Goal: Check status: Check status

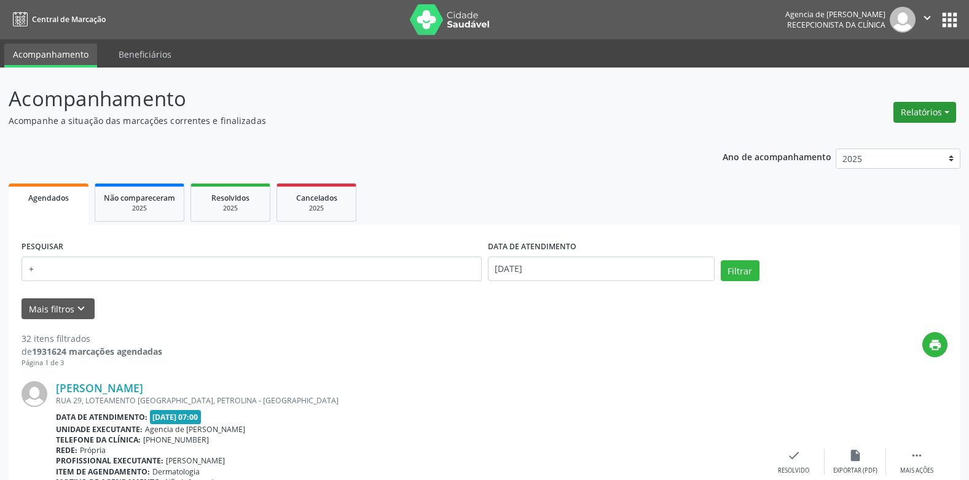
click at [900, 117] on button "Relatórios" at bounding box center [924, 112] width 63 height 21
type input "+"
click at [881, 137] on link "Agendamentos" at bounding box center [891, 138] width 132 height 17
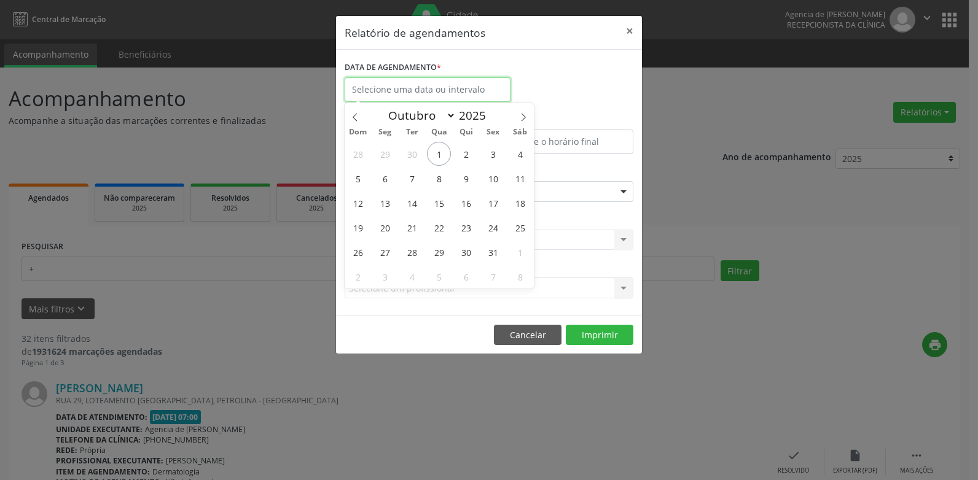
click at [374, 90] on input "text" at bounding box center [428, 89] width 166 height 25
click at [351, 117] on icon at bounding box center [355, 117] width 9 height 9
select select "8"
click at [485, 179] on span "12" at bounding box center [493, 178] width 24 height 24
type input "[DATE]"
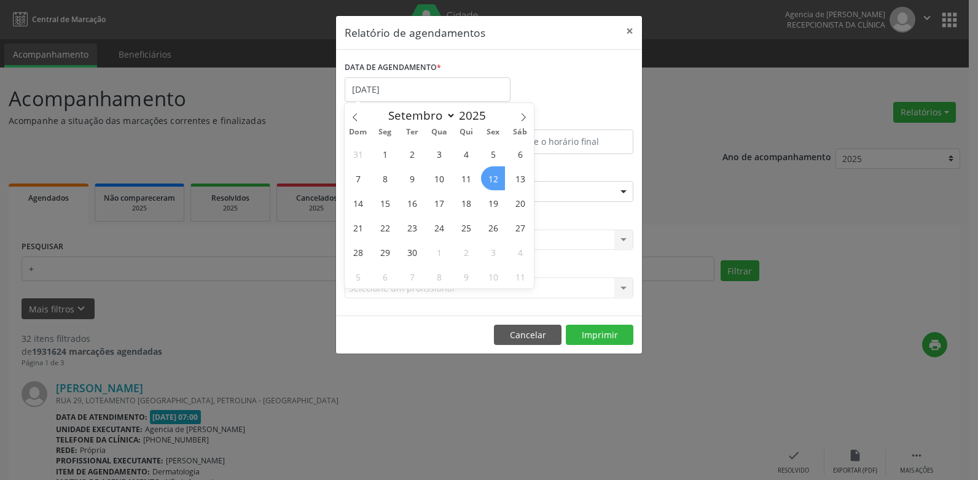
click at [485, 179] on span "12" at bounding box center [493, 178] width 24 height 24
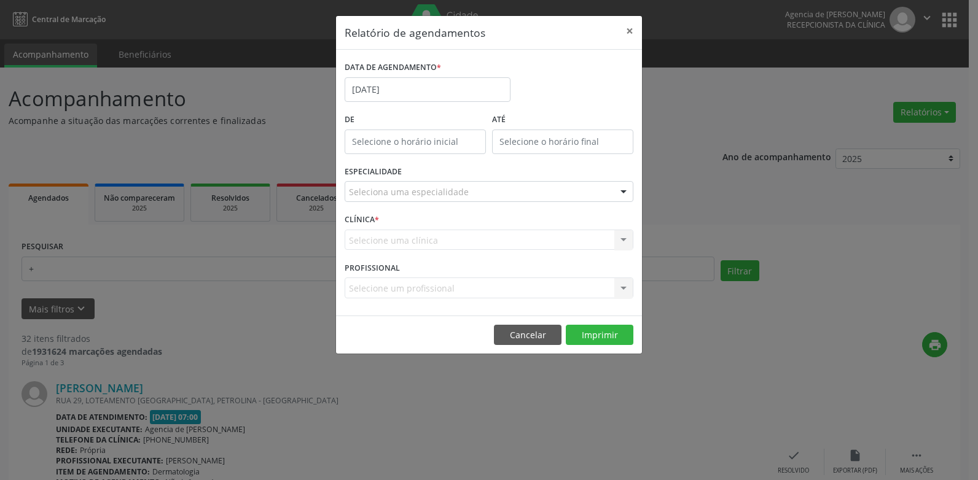
click at [465, 197] on div "Seleciona uma especialidade" at bounding box center [489, 191] width 289 height 21
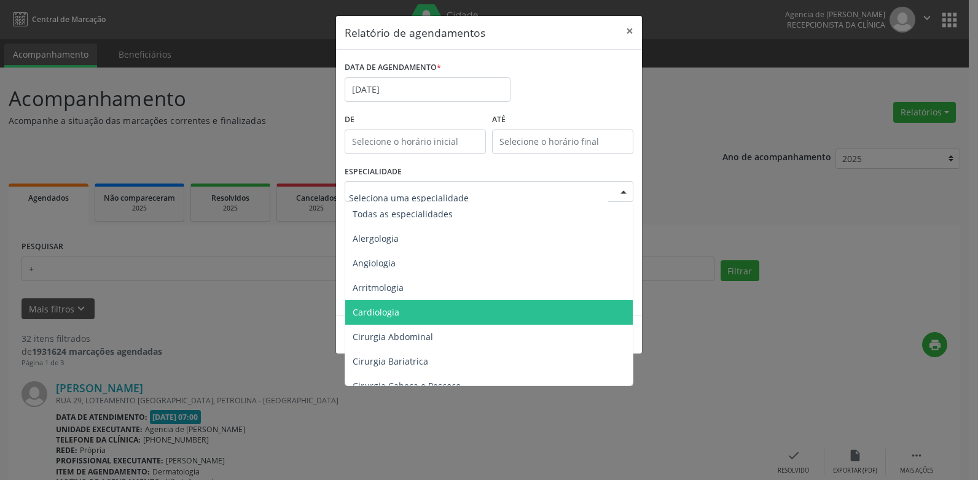
click at [415, 305] on span "Cardiologia" at bounding box center [489, 312] width 289 height 25
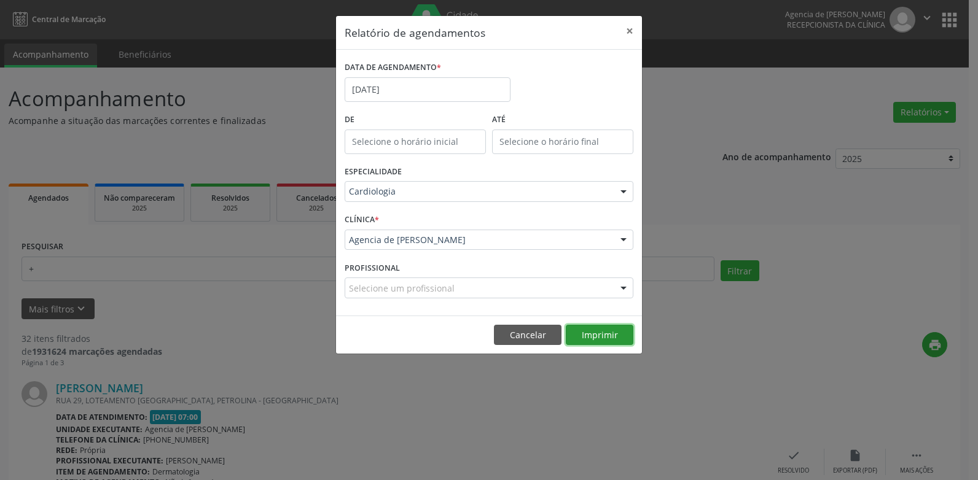
click at [605, 336] on button "Imprimir" at bounding box center [600, 335] width 68 height 21
click at [635, 32] on button "×" at bounding box center [629, 31] width 25 height 30
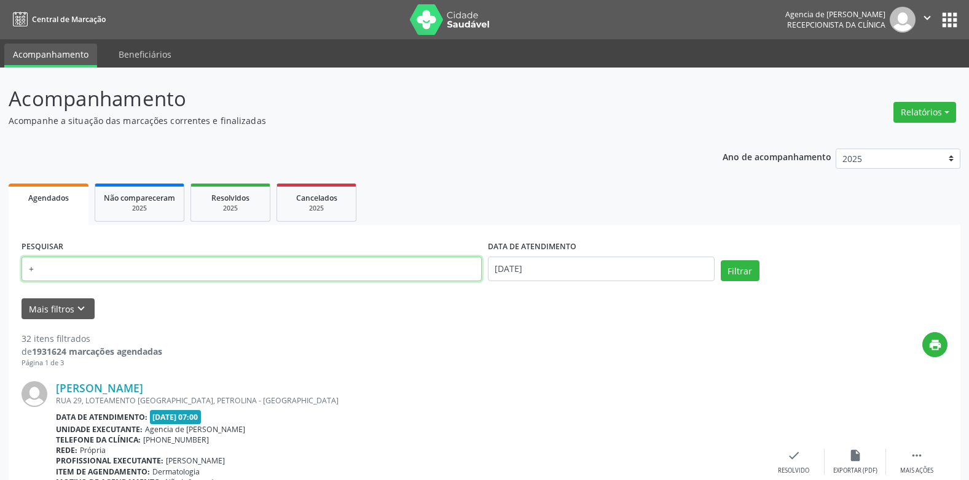
click at [256, 265] on input "+" at bounding box center [252, 269] width 460 height 25
type input "[PERSON_NAME] COSTA DE AMORIM"
click at [721, 260] on button "Filtrar" at bounding box center [740, 270] width 39 height 21
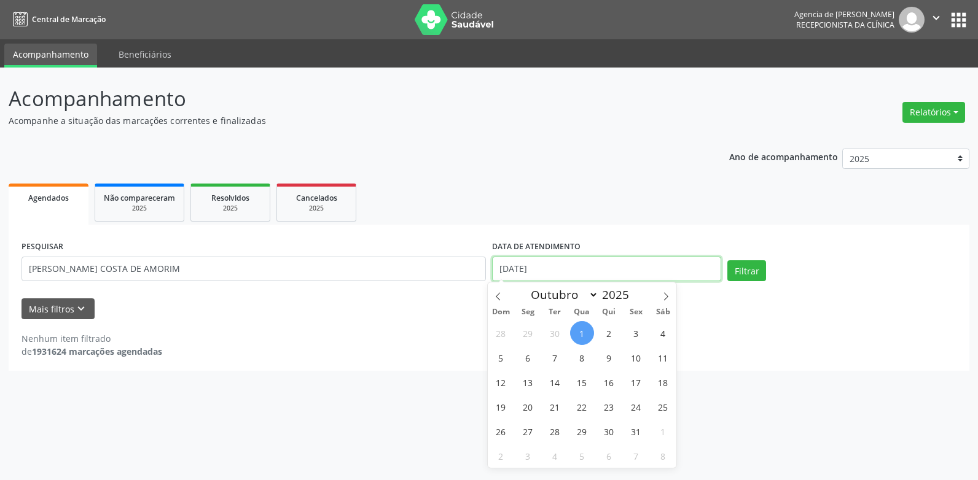
click at [557, 267] on input "[DATE]" at bounding box center [606, 269] width 229 height 25
click at [587, 338] on span "1" at bounding box center [582, 333] width 24 height 24
type input "[DATE]"
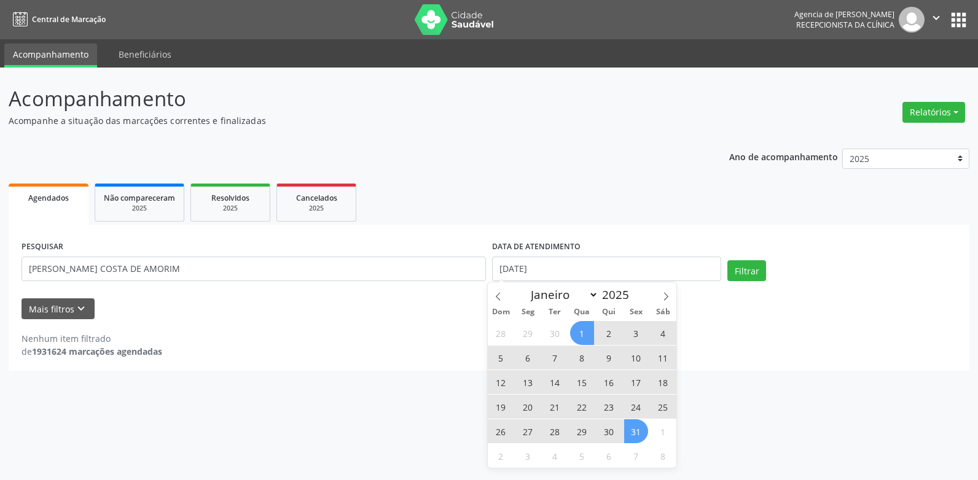
click at [640, 432] on span "31" at bounding box center [636, 432] width 24 height 24
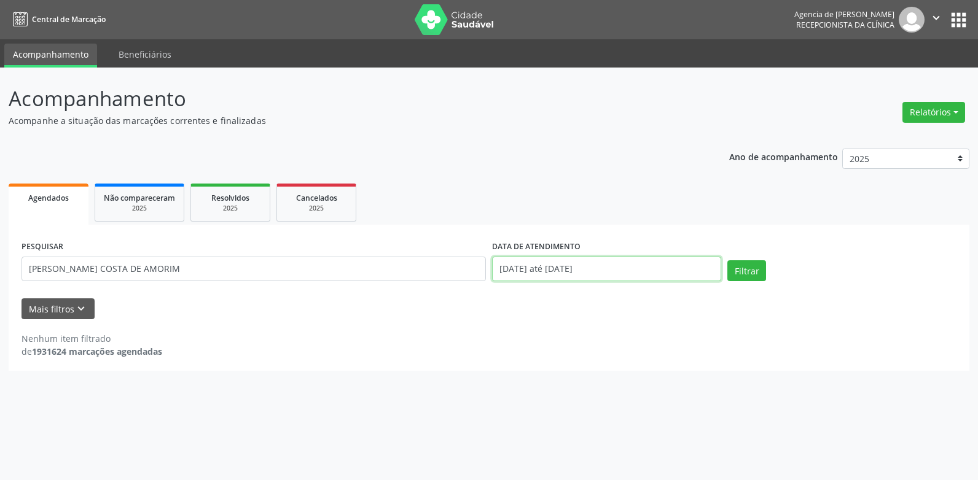
click at [499, 259] on input "[DATE] até [DATE]" at bounding box center [606, 269] width 229 height 25
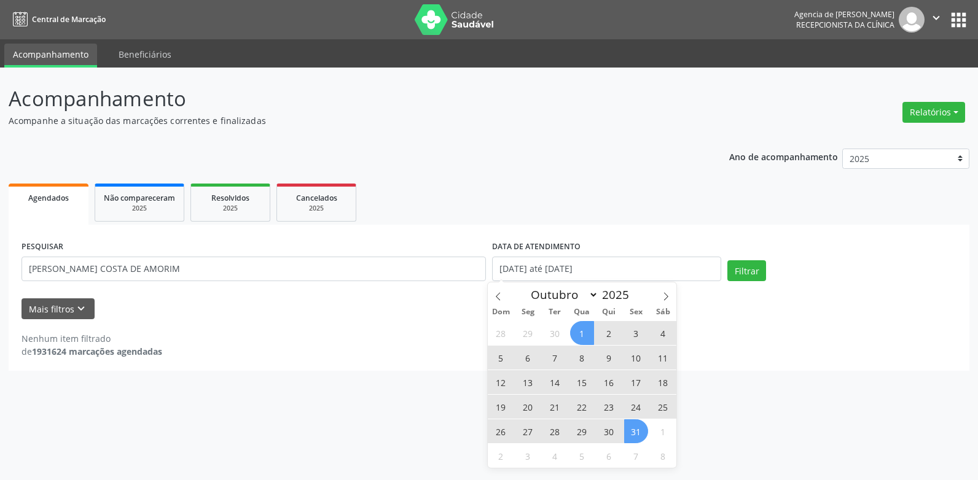
drag, startPoint x: 495, startPoint y: 296, endPoint x: 498, endPoint y: 314, distance: 18.2
click at [494, 296] on icon at bounding box center [498, 296] width 9 height 9
select select "8"
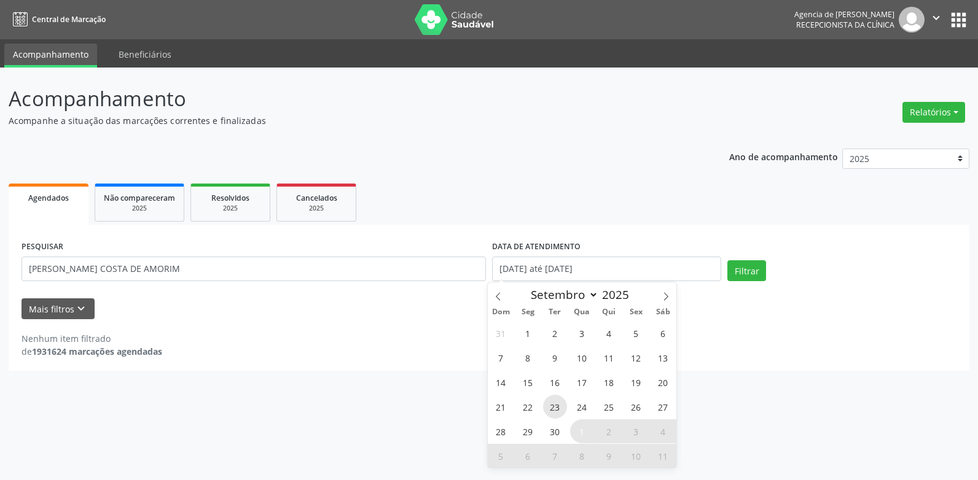
click at [547, 406] on span "23" at bounding box center [555, 407] width 24 height 24
type input "[DATE]"
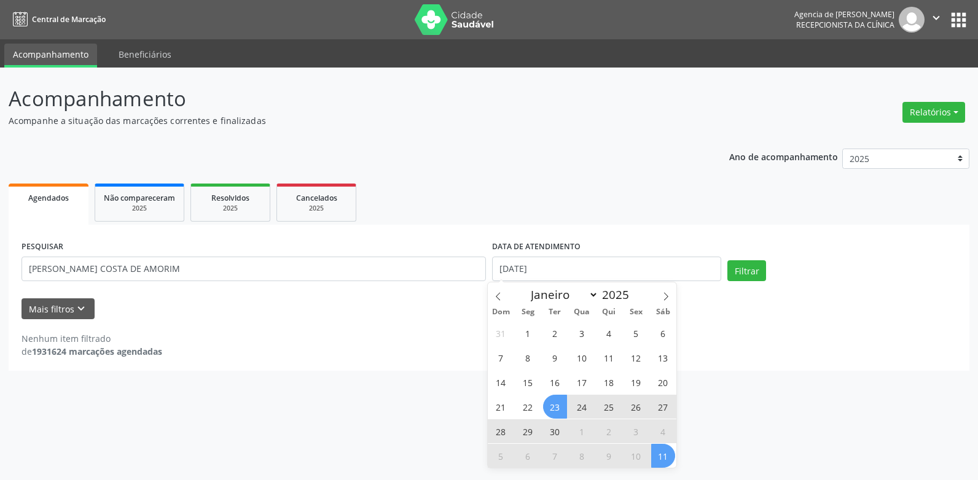
click at [665, 453] on span "11" at bounding box center [663, 456] width 24 height 24
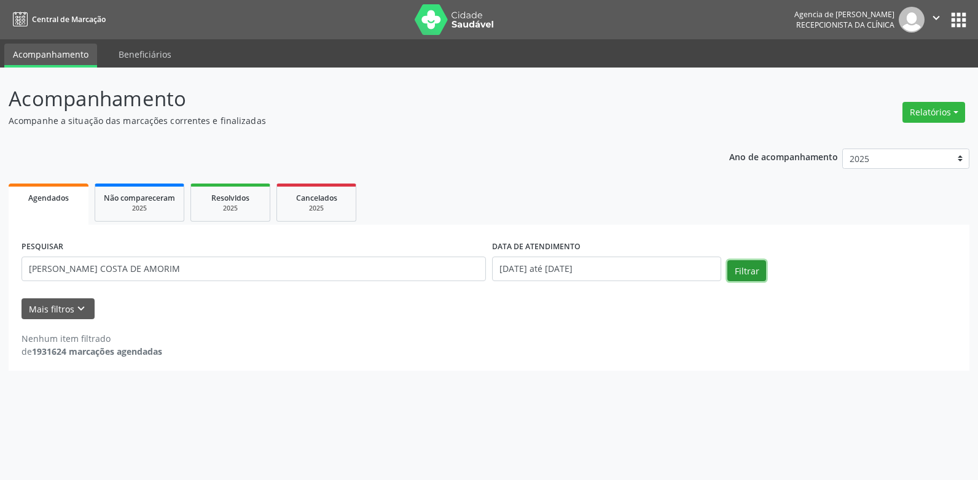
drag, startPoint x: 750, startPoint y: 260, endPoint x: 745, endPoint y: 267, distance: 7.9
click at [750, 261] on button "Filtrar" at bounding box center [746, 270] width 39 height 21
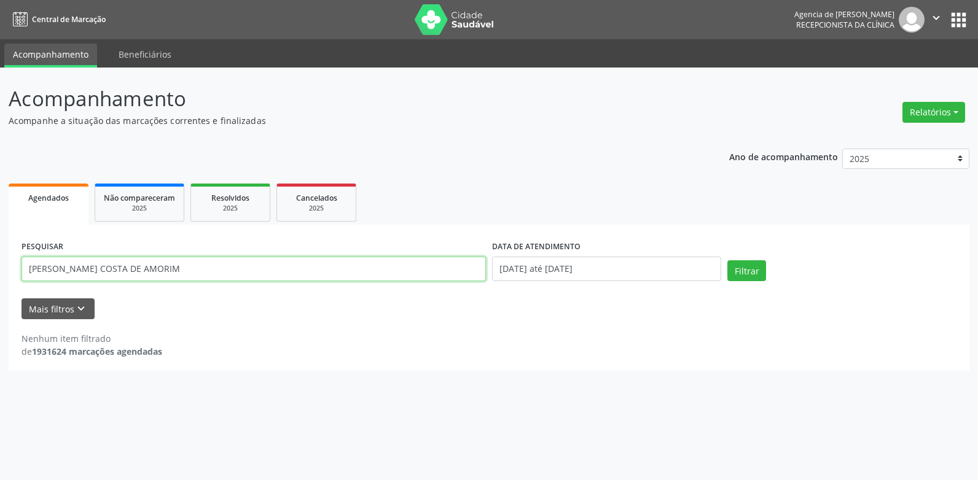
click at [254, 271] on input "[PERSON_NAME] COSTA DE AMORIM" at bounding box center [254, 269] width 464 height 25
type input "[PERSON_NAME]"
click at [727, 260] on button "Filtrar" at bounding box center [746, 270] width 39 height 21
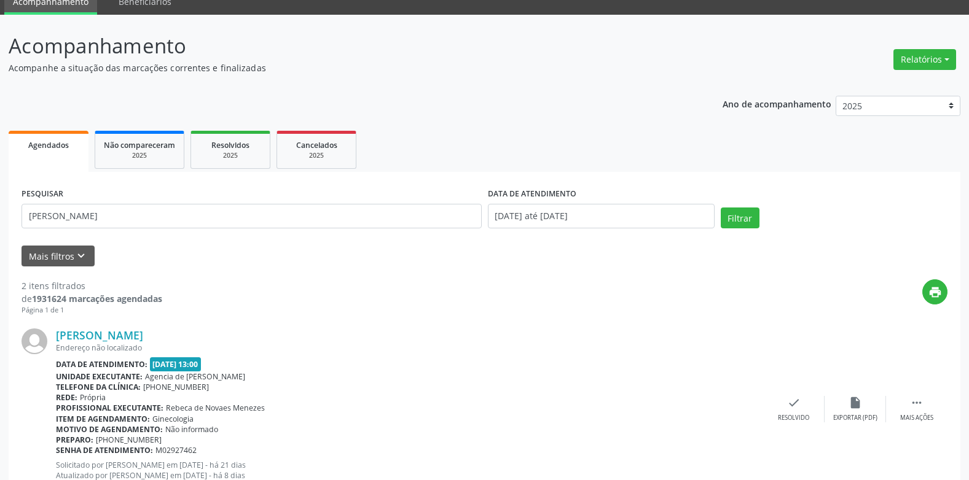
scroll to position [284, 0]
